Goal: Information Seeking & Learning: Compare options

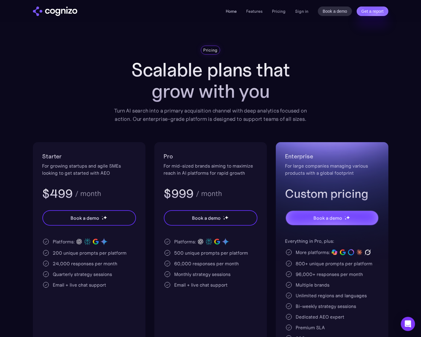
click at [232, 9] on link "Home" at bounding box center [231, 11] width 11 height 5
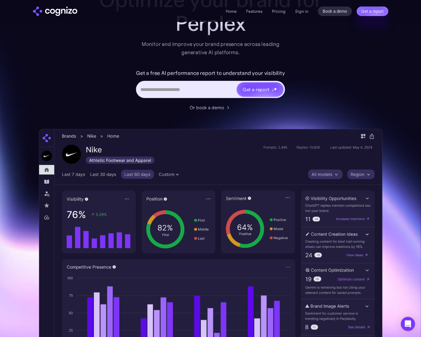
scroll to position [37, 0]
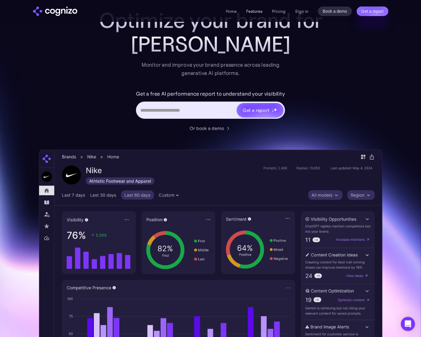
click at [254, 9] on link "Features" at bounding box center [254, 11] width 16 height 5
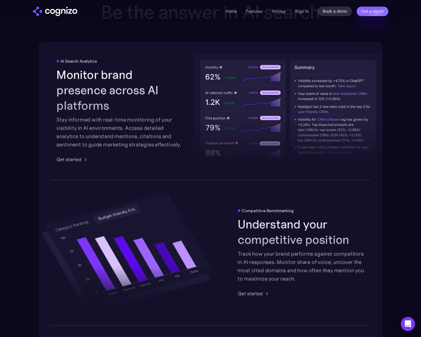
scroll to position [1055, 0]
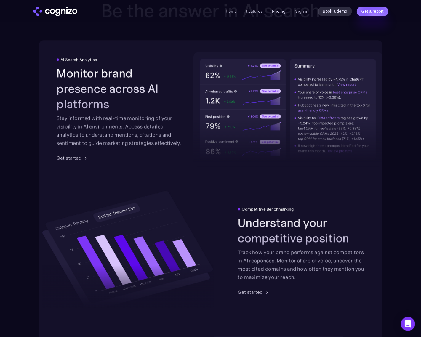
click at [277, 11] on link "Pricing" at bounding box center [279, 11] width 14 height 5
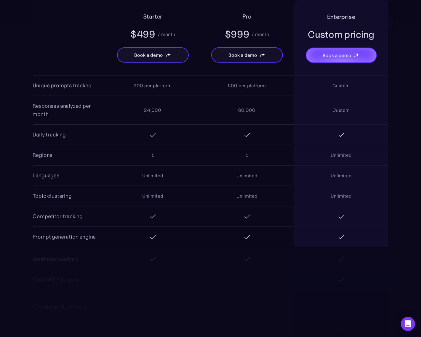
scroll to position [555, 0]
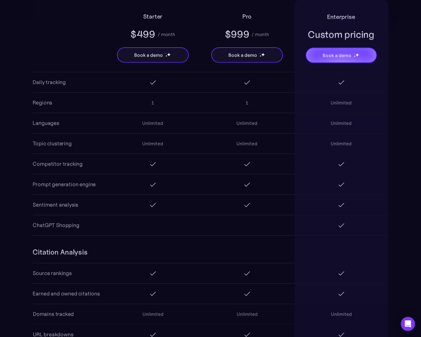
click at [247, 212] on div at bounding box center [247, 204] width 94 height 19
click at [211, 265] on div at bounding box center [247, 273] width 94 height 19
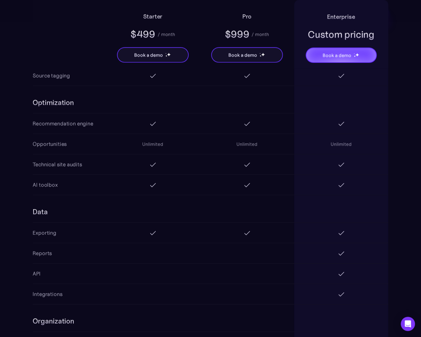
scroll to position [777, 0]
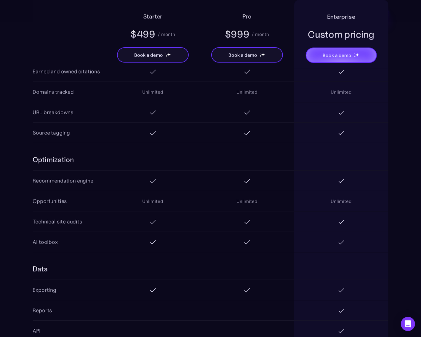
click at [174, 190] on div at bounding box center [153, 180] width 94 height 19
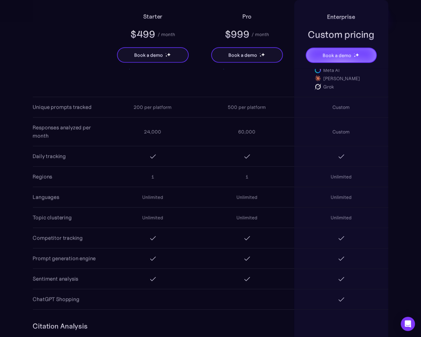
scroll to position [370, 0]
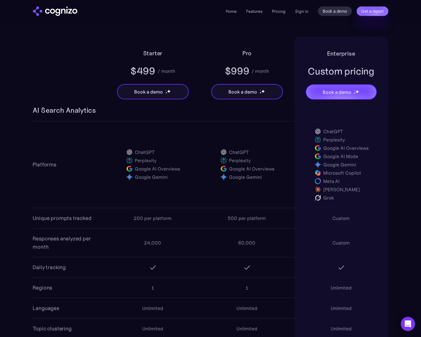
click at [198, 145] on div "ChatGPT Perplexity Google AI Overviews Google Gemini" at bounding box center [153, 164] width 94 height 45
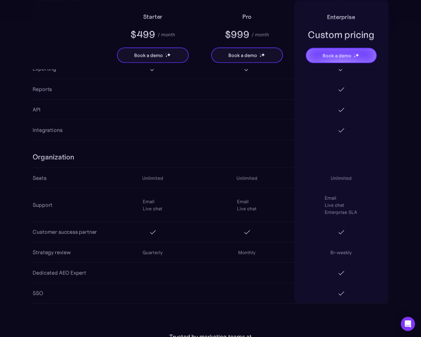
scroll to position [999, 0]
